Goal: Task Accomplishment & Management: Manage account settings

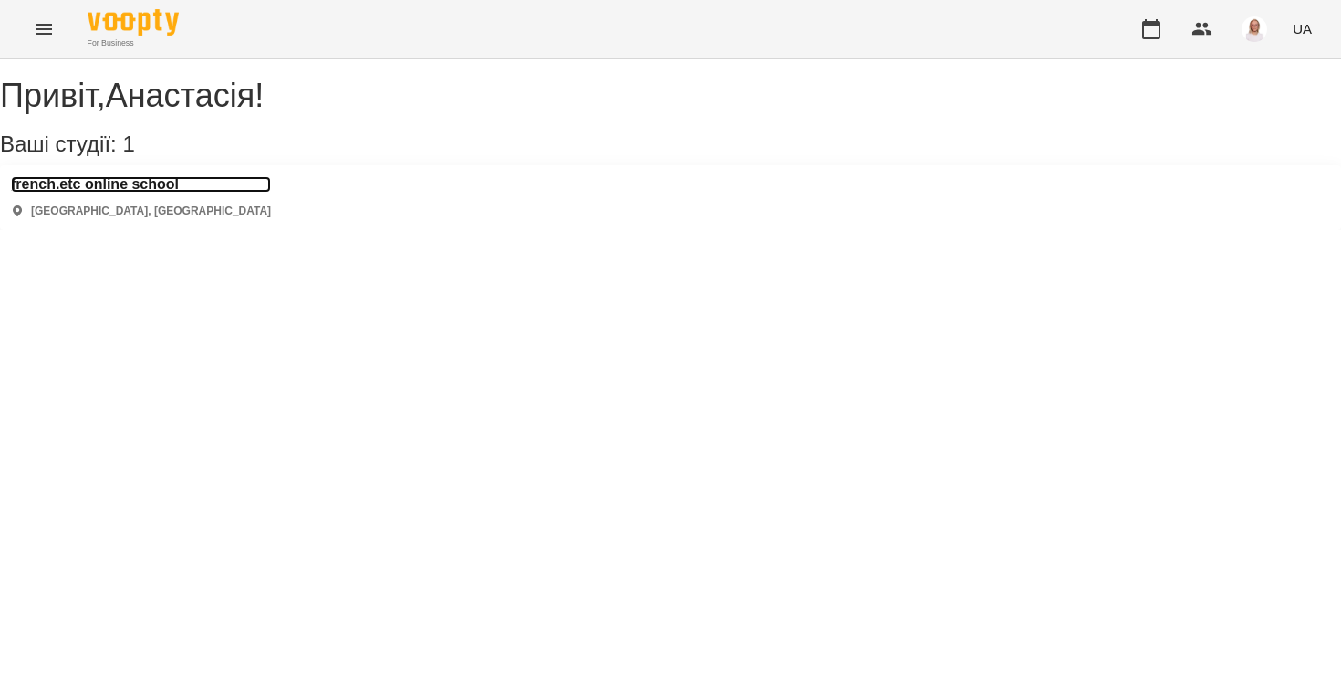
click at [169, 193] on h3 "french.etc online school" at bounding box center [141, 184] width 260 height 16
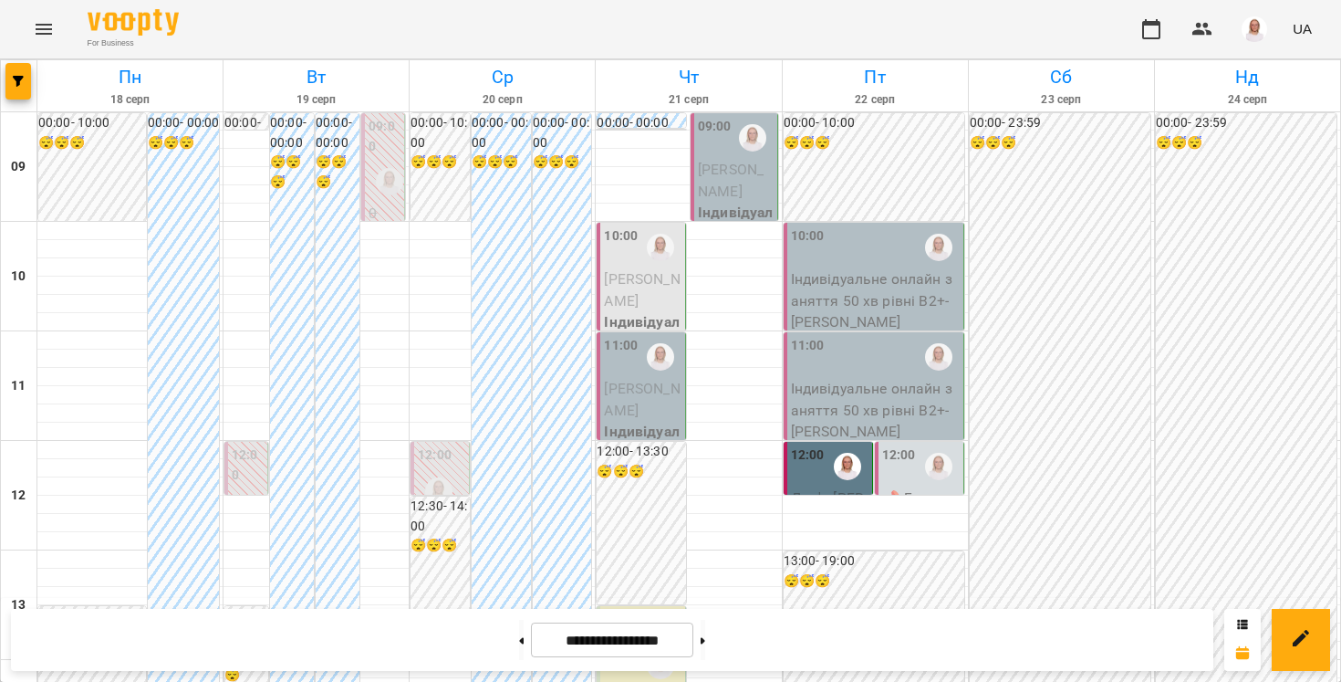
click at [733, 177] on span "[PERSON_NAME]" at bounding box center [731, 180] width 66 height 39
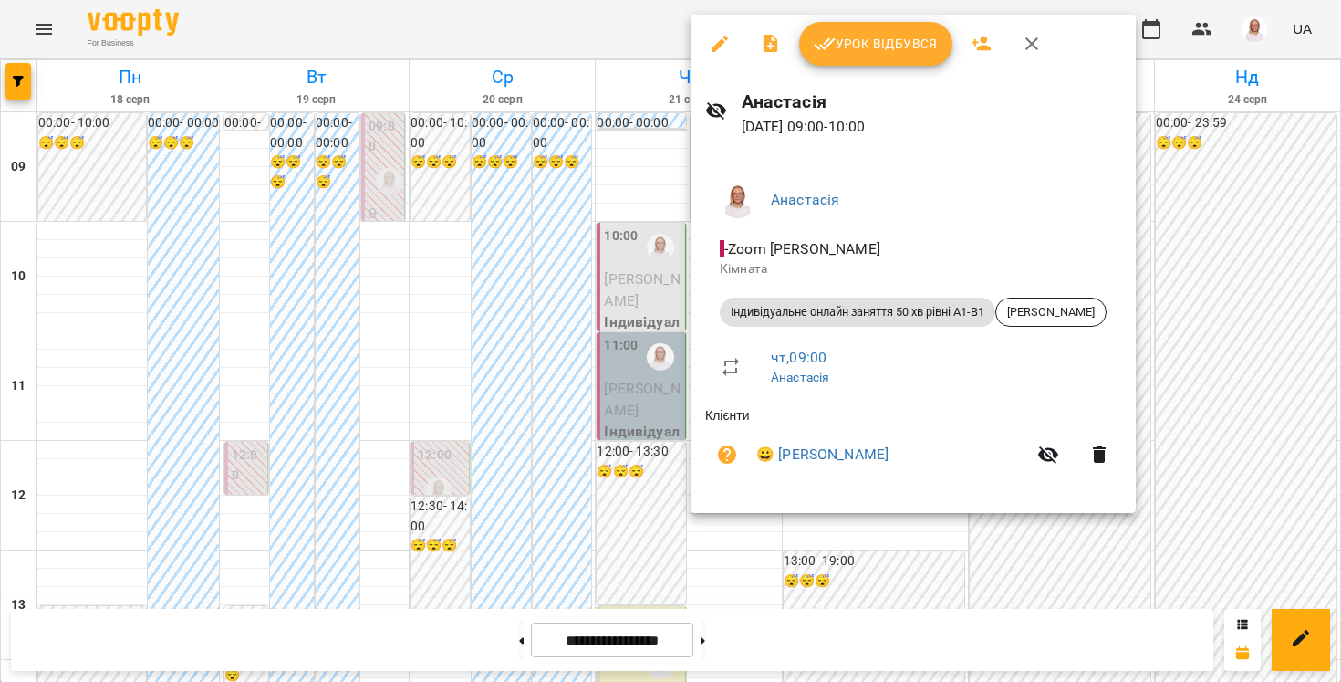
click at [488, 37] on div at bounding box center [670, 341] width 1341 height 682
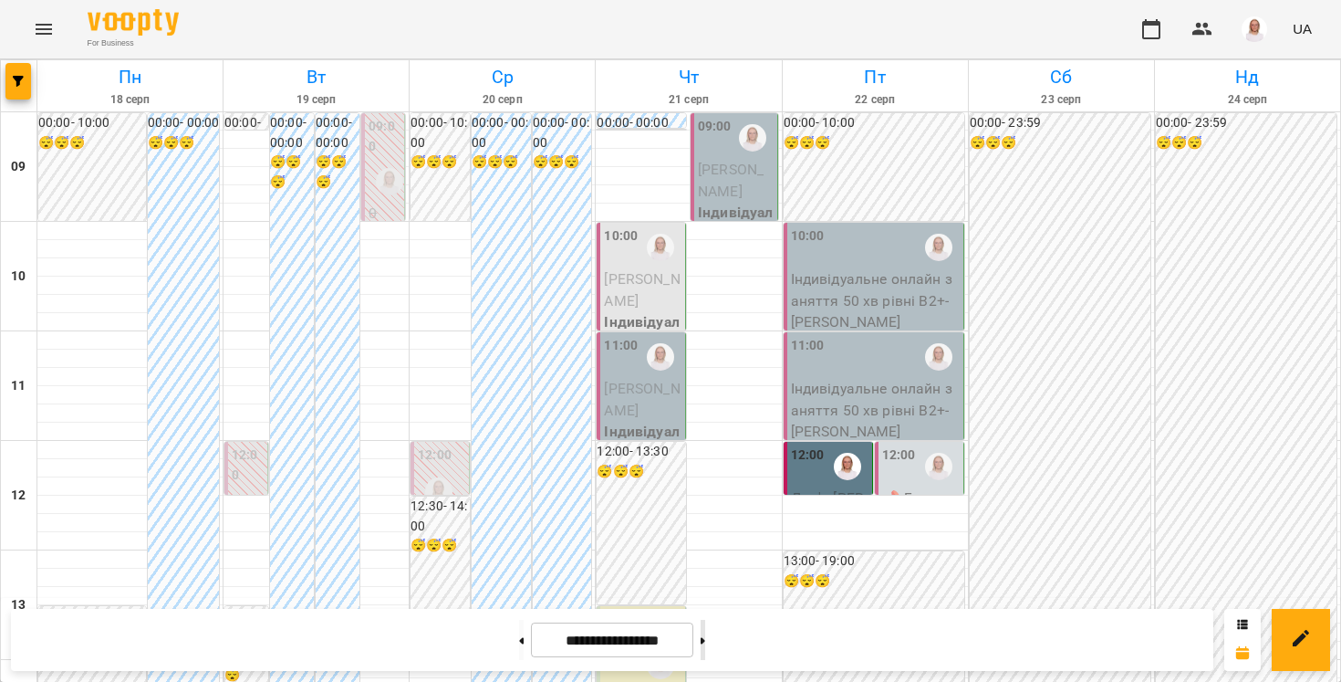
click at [705, 637] on button at bounding box center [703, 640] width 5 height 40
type input "**********"
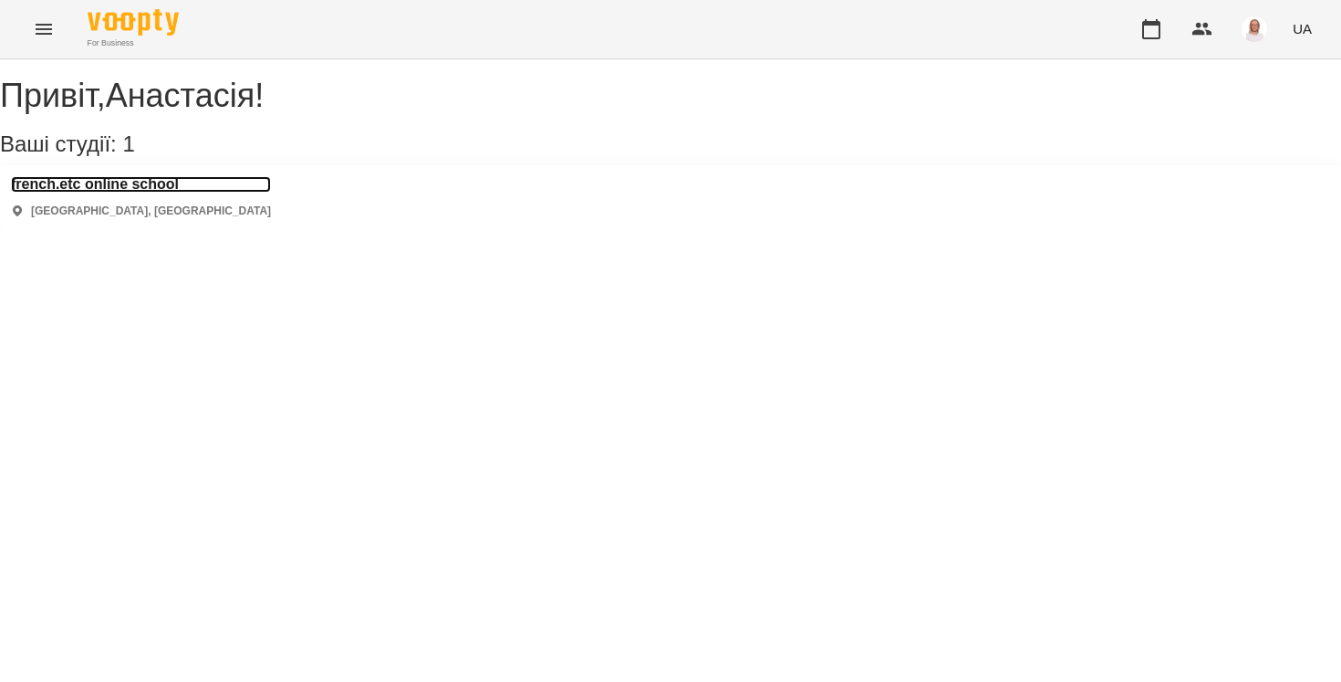
click at [190, 193] on h3 "french.etc online school" at bounding box center [141, 184] width 260 height 16
click at [183, 193] on h3 "french.etc online school" at bounding box center [141, 184] width 260 height 16
